Goal: Task Accomplishment & Management: Manage account settings

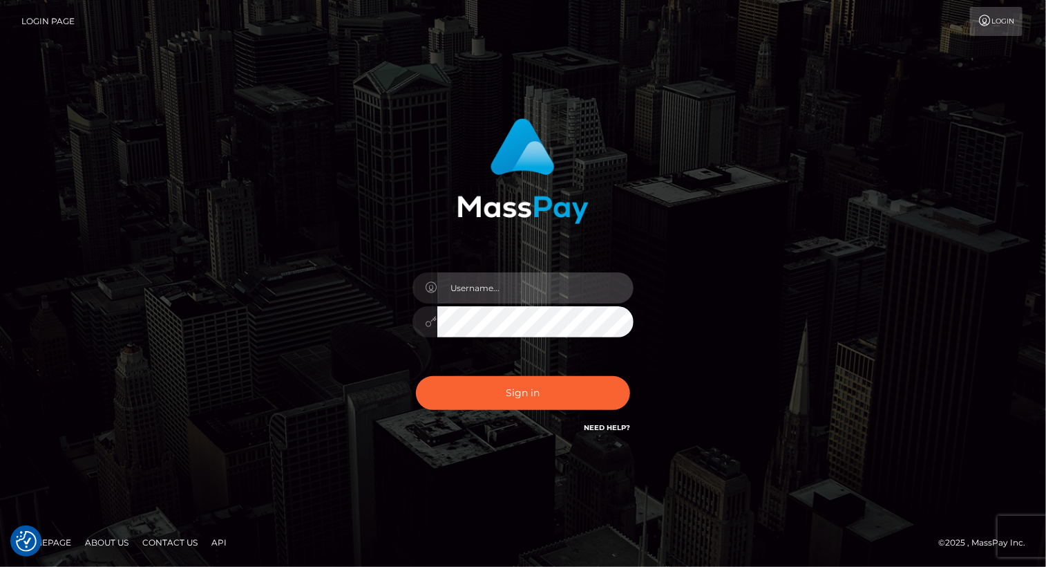
click at [517, 290] on input "text" at bounding box center [535, 287] width 196 height 31
type input "Arlene.luminaryplay"
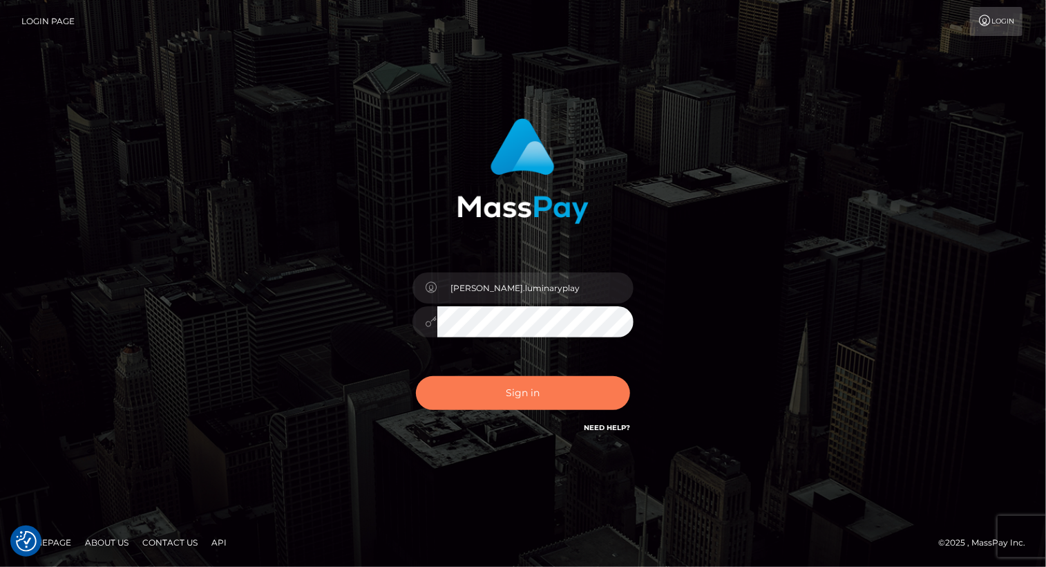
click at [532, 393] on button "Sign in" at bounding box center [523, 393] width 214 height 34
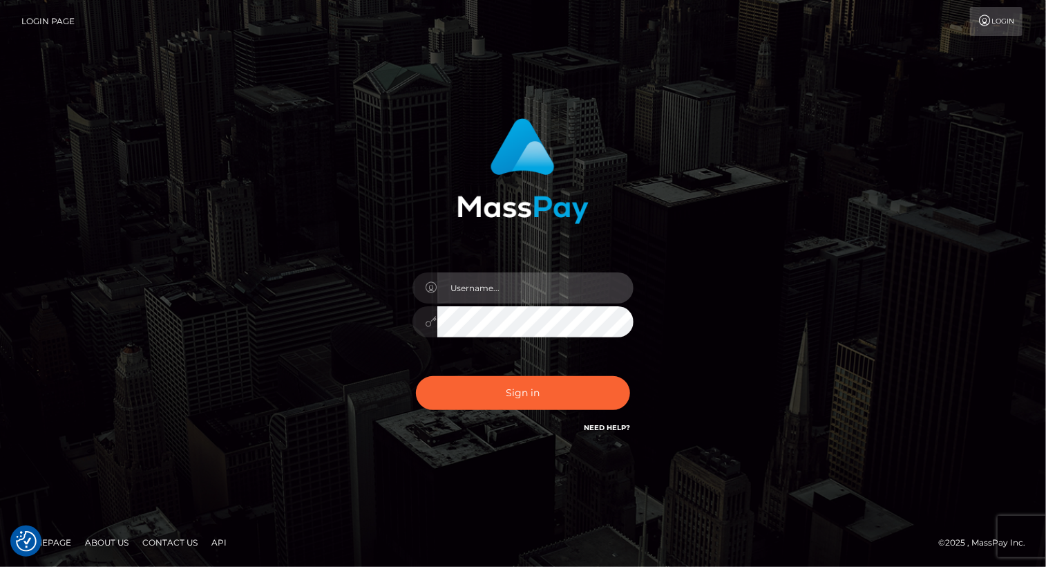
click at [506, 288] on input "text" at bounding box center [535, 287] width 196 height 31
type input "[PERSON_NAME].luminaryplay"
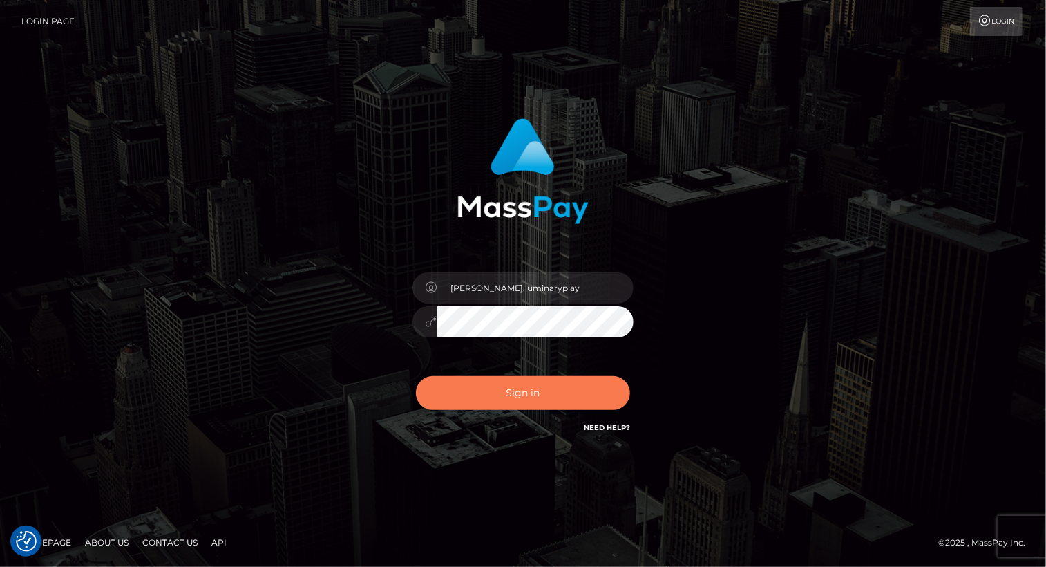
click at [520, 390] on button "Sign in" at bounding box center [523, 393] width 214 height 34
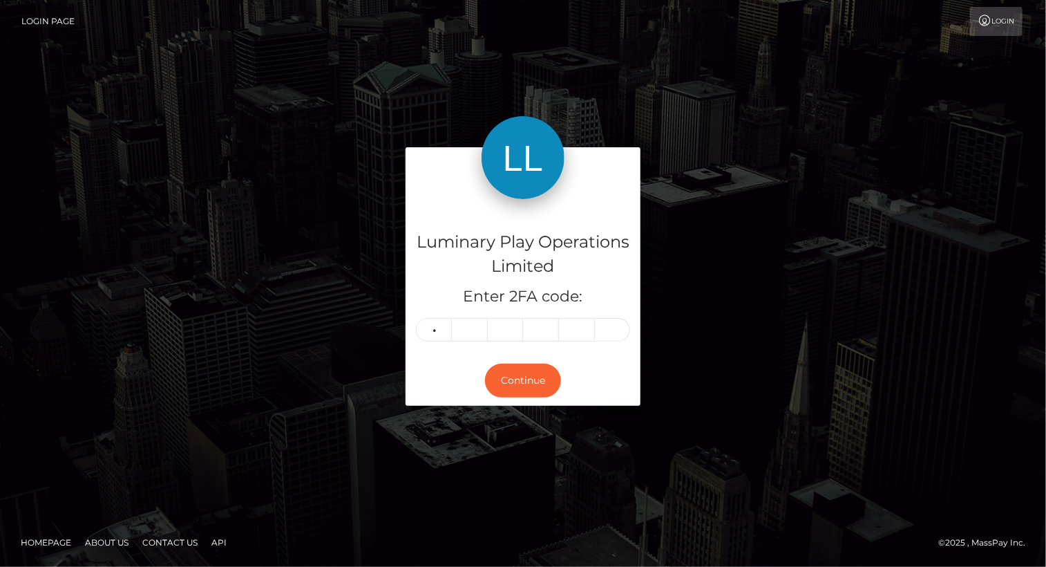
type input "7"
type input "9"
type input "6"
type input "2"
type input "7"
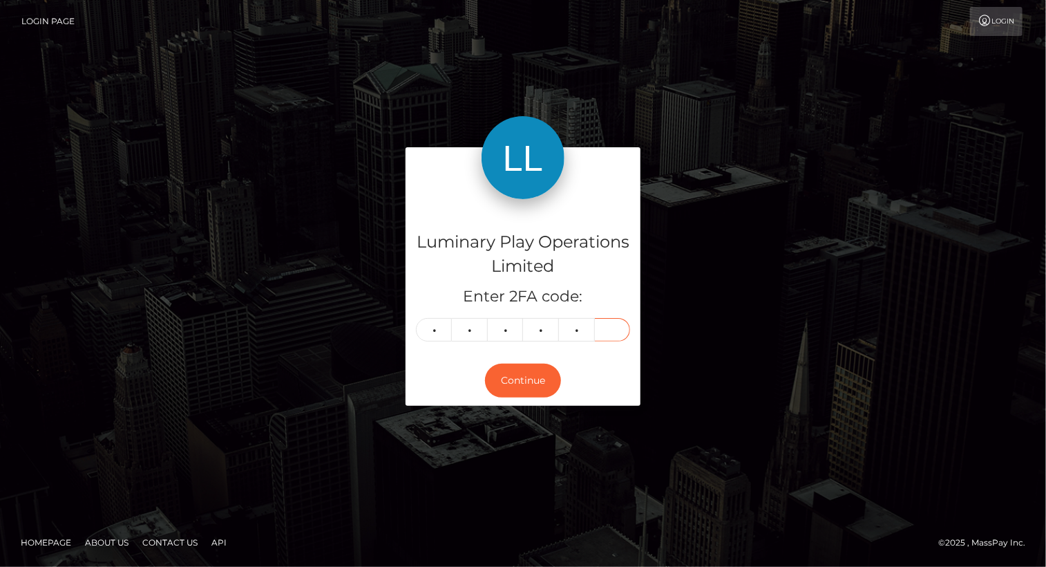
type input "1"
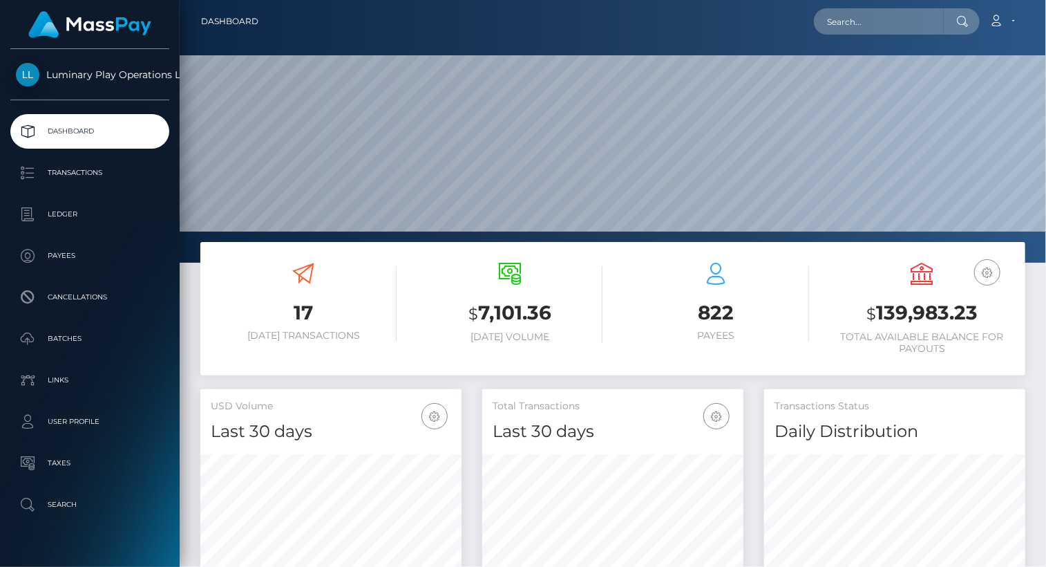
scroll to position [245, 261]
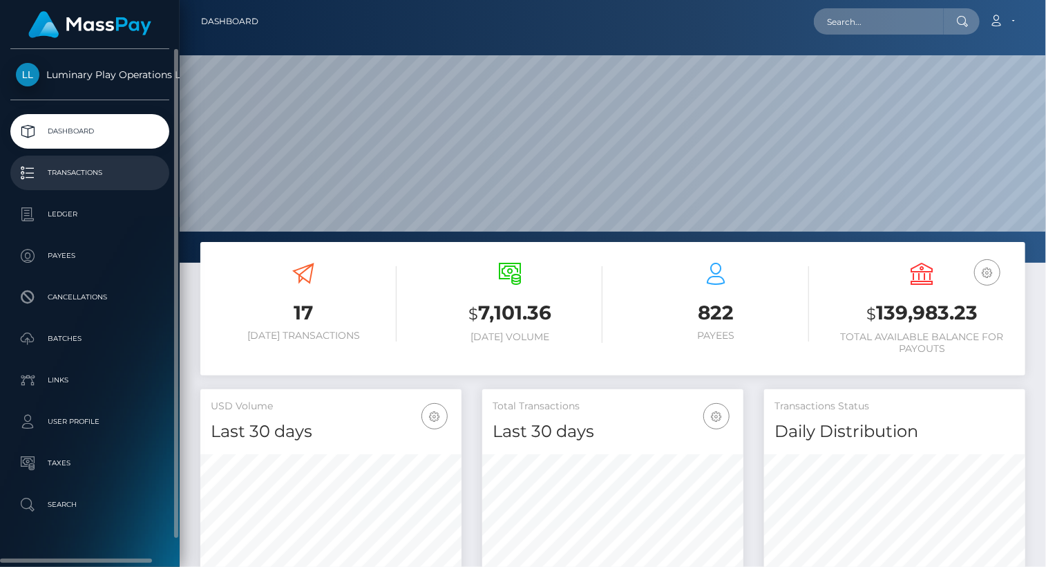
click at [76, 171] on p "Transactions" at bounding box center [90, 172] width 148 height 21
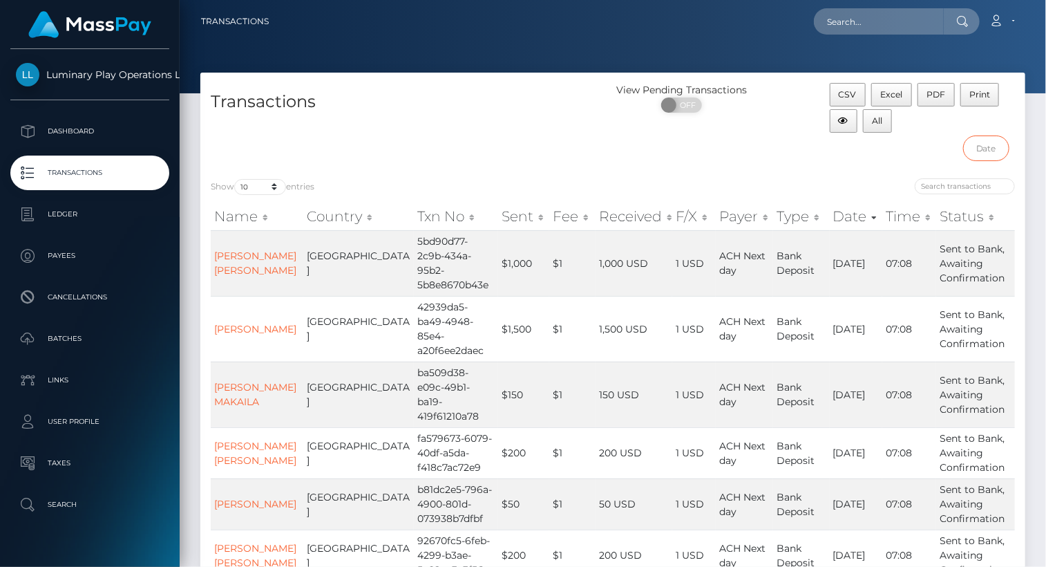
click at [988, 143] on input "text" at bounding box center [986, 148] width 46 height 26
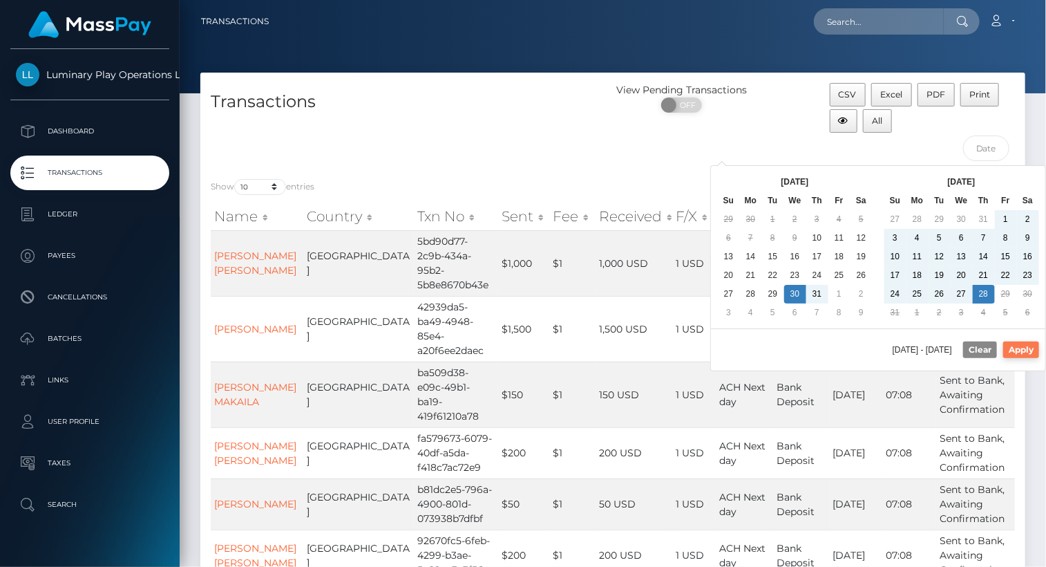
click at [1033, 348] on button "Apply" at bounding box center [1022, 349] width 36 height 17
type input "07/30/2025 - 08/28/2025"
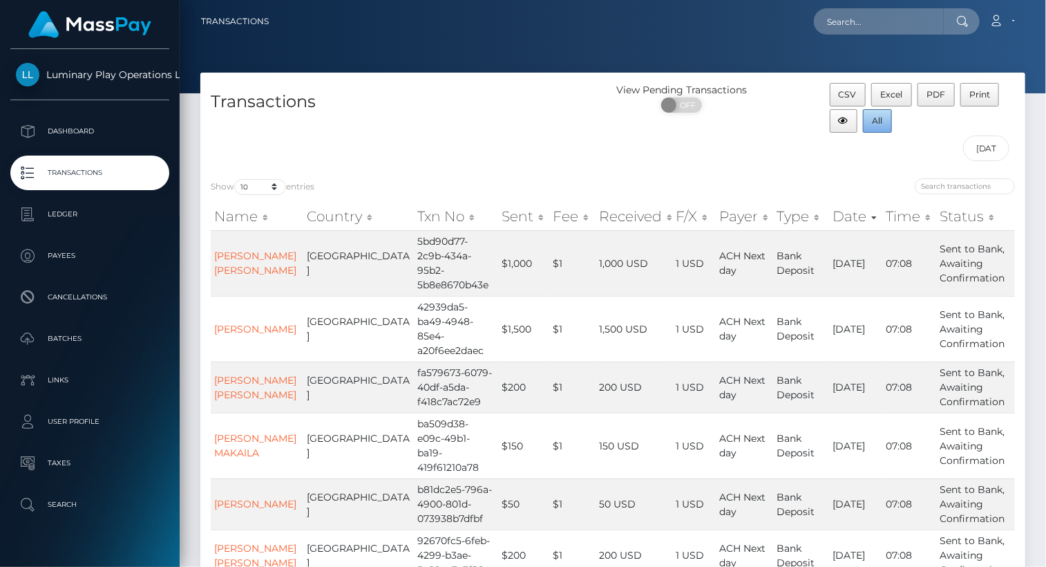
click at [879, 121] on span "All" at bounding box center [878, 120] width 10 height 10
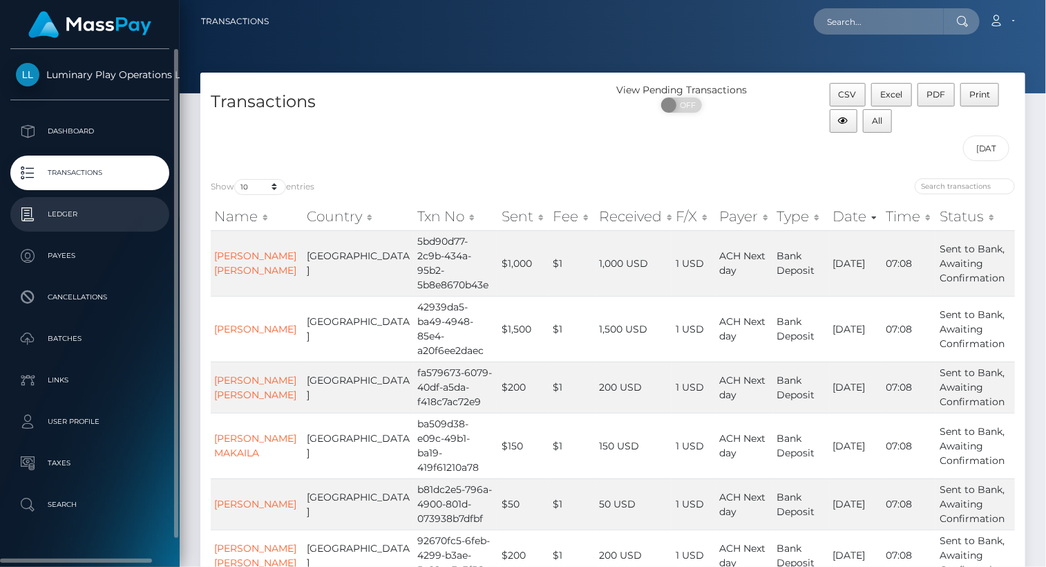
click at [75, 220] on p "Ledger" at bounding box center [90, 214] width 148 height 21
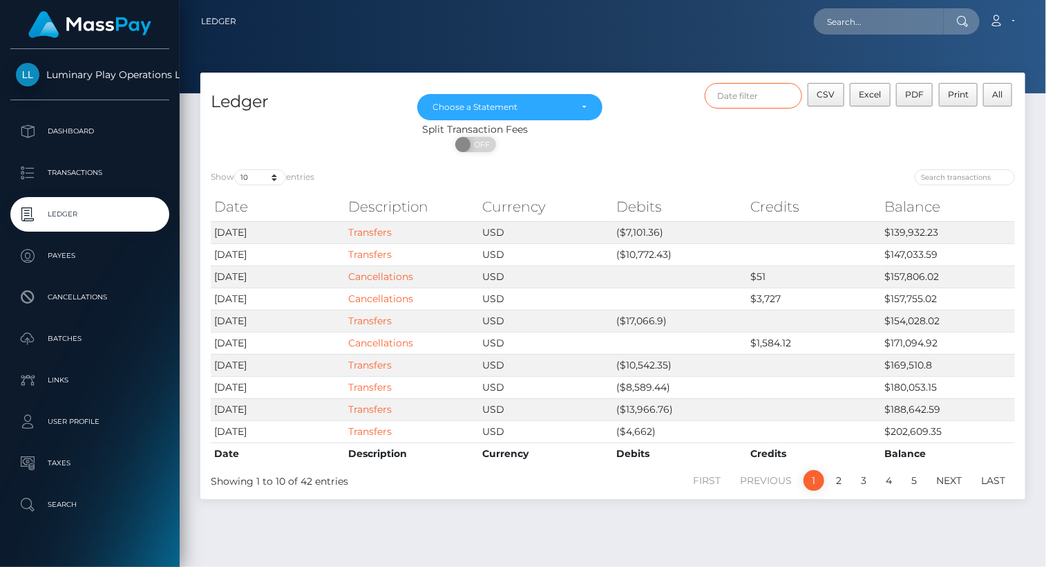
click at [747, 100] on input "text" at bounding box center [754, 96] width 98 height 26
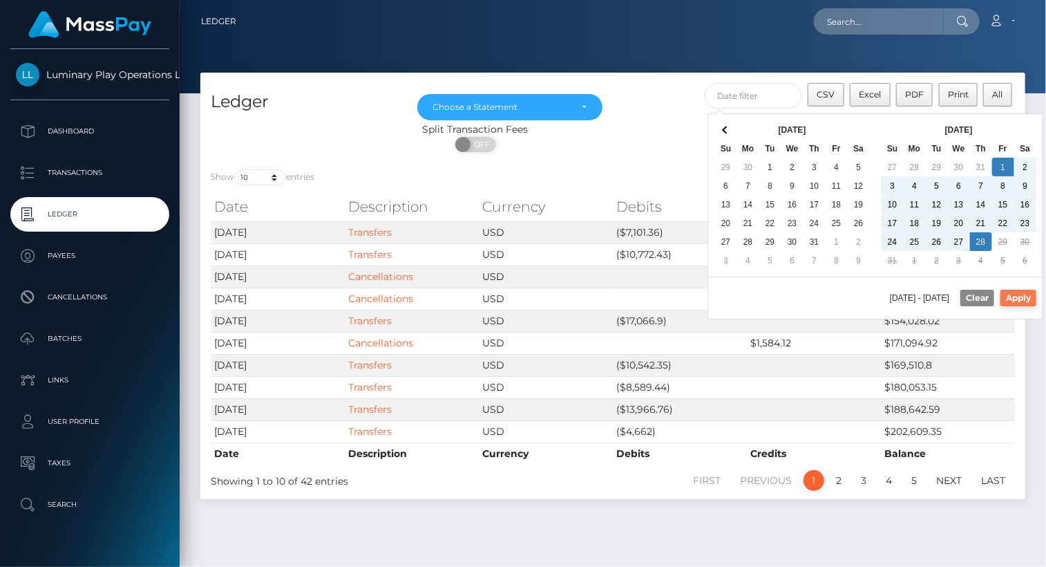
click at [1024, 292] on button "Apply" at bounding box center [1019, 298] width 36 height 17
type input "08/01/2025 - 08/28/2025"
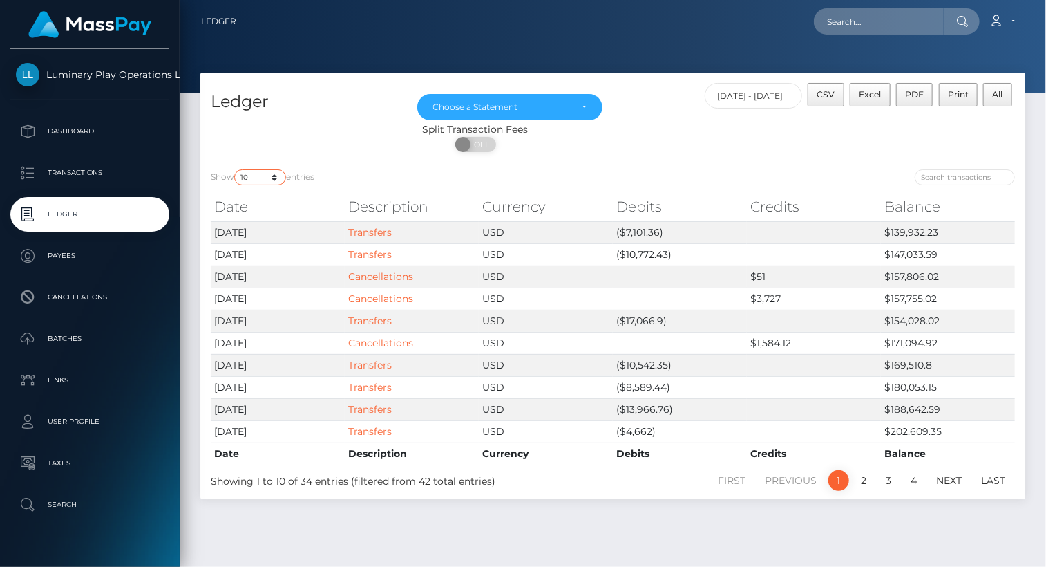
click at [274, 179] on select "10 25 50 100 250" at bounding box center [260, 177] width 52 height 16
select select "50"
click at [236, 170] on select "10 25 50 100 250" at bounding box center [260, 177] width 52 height 16
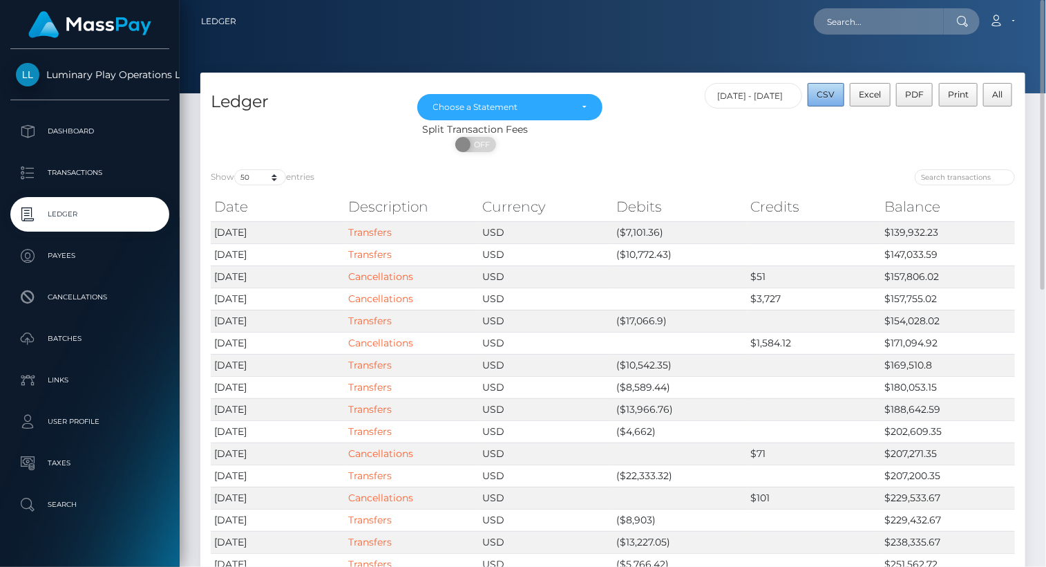
click at [831, 94] on span "CSV" at bounding box center [827, 94] width 18 height 10
click at [573, 106] on div "Choose a Statement" at bounding box center [510, 107] width 154 height 11
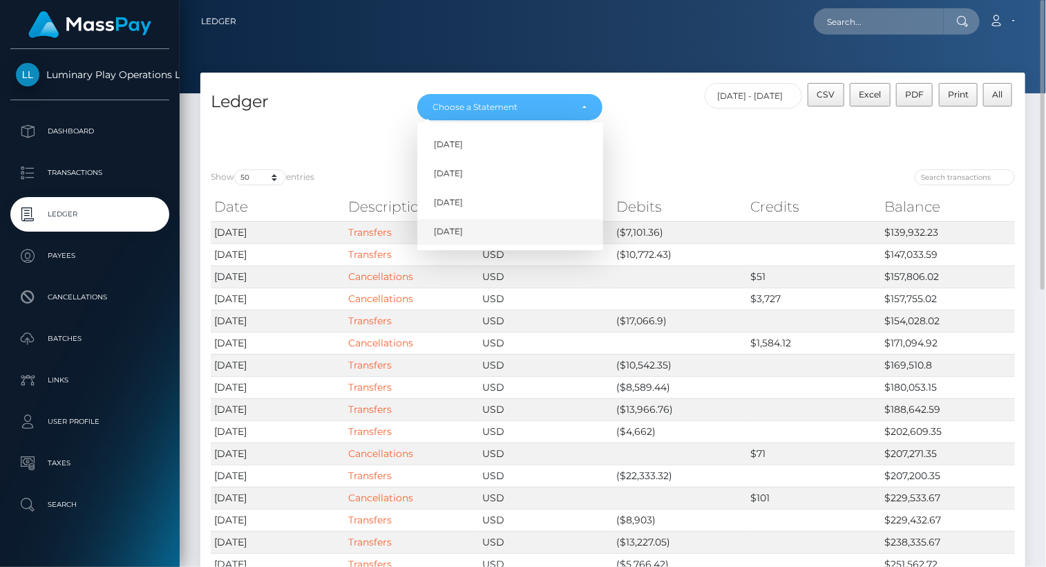
click at [497, 233] on link "Aug 2025" at bounding box center [510, 232] width 186 height 26
select select "Aug 2025"
